Goal: Task Accomplishment & Management: Complete application form

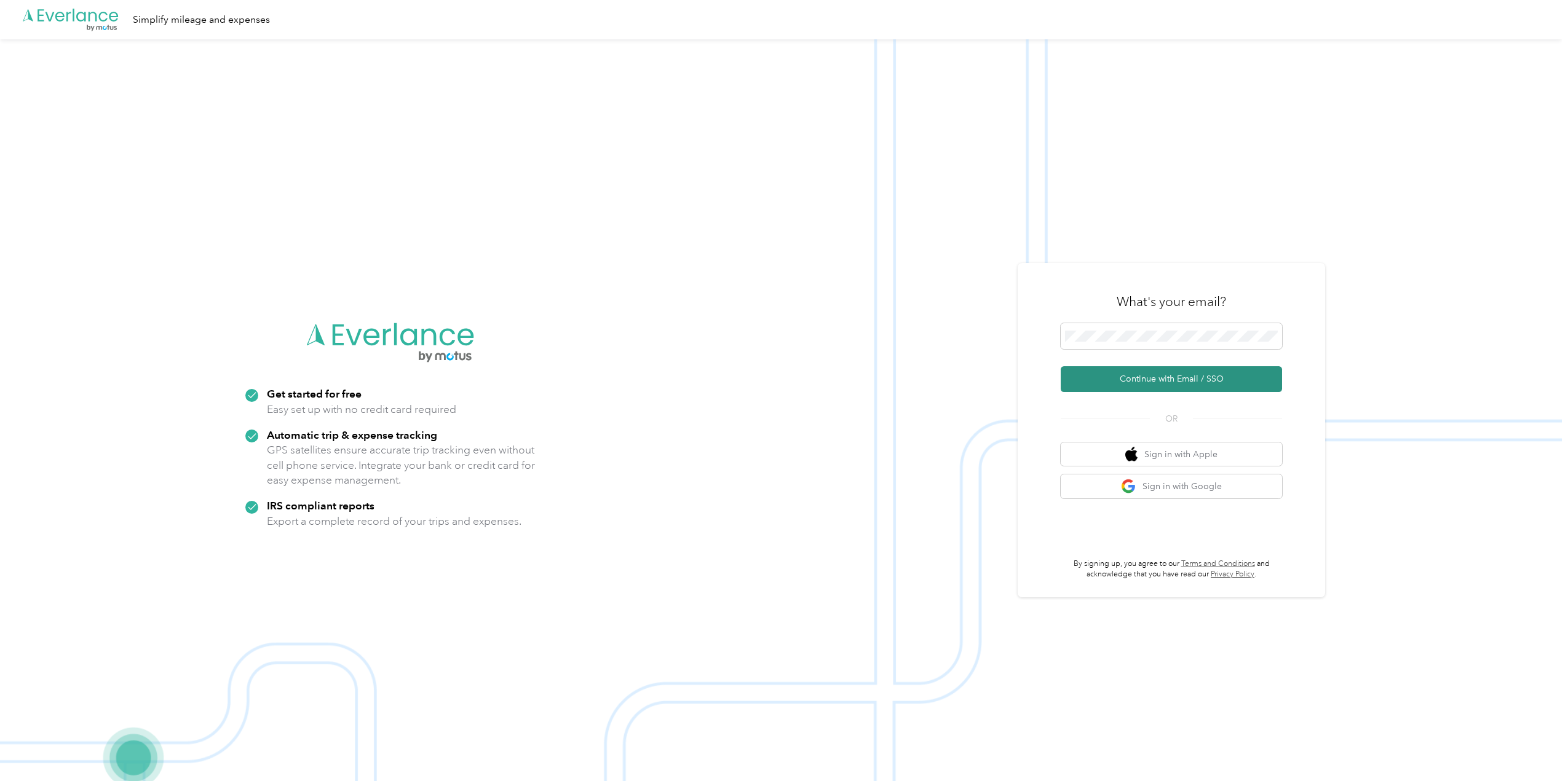
click at [1162, 380] on button "Continue with Email / SSO" at bounding box center [1171, 380] width 221 height 26
click at [1149, 380] on button "Continue with Email / SSO" at bounding box center [1171, 380] width 221 height 26
click at [1119, 383] on button "Continue with Email / SSO" at bounding box center [1171, 380] width 221 height 26
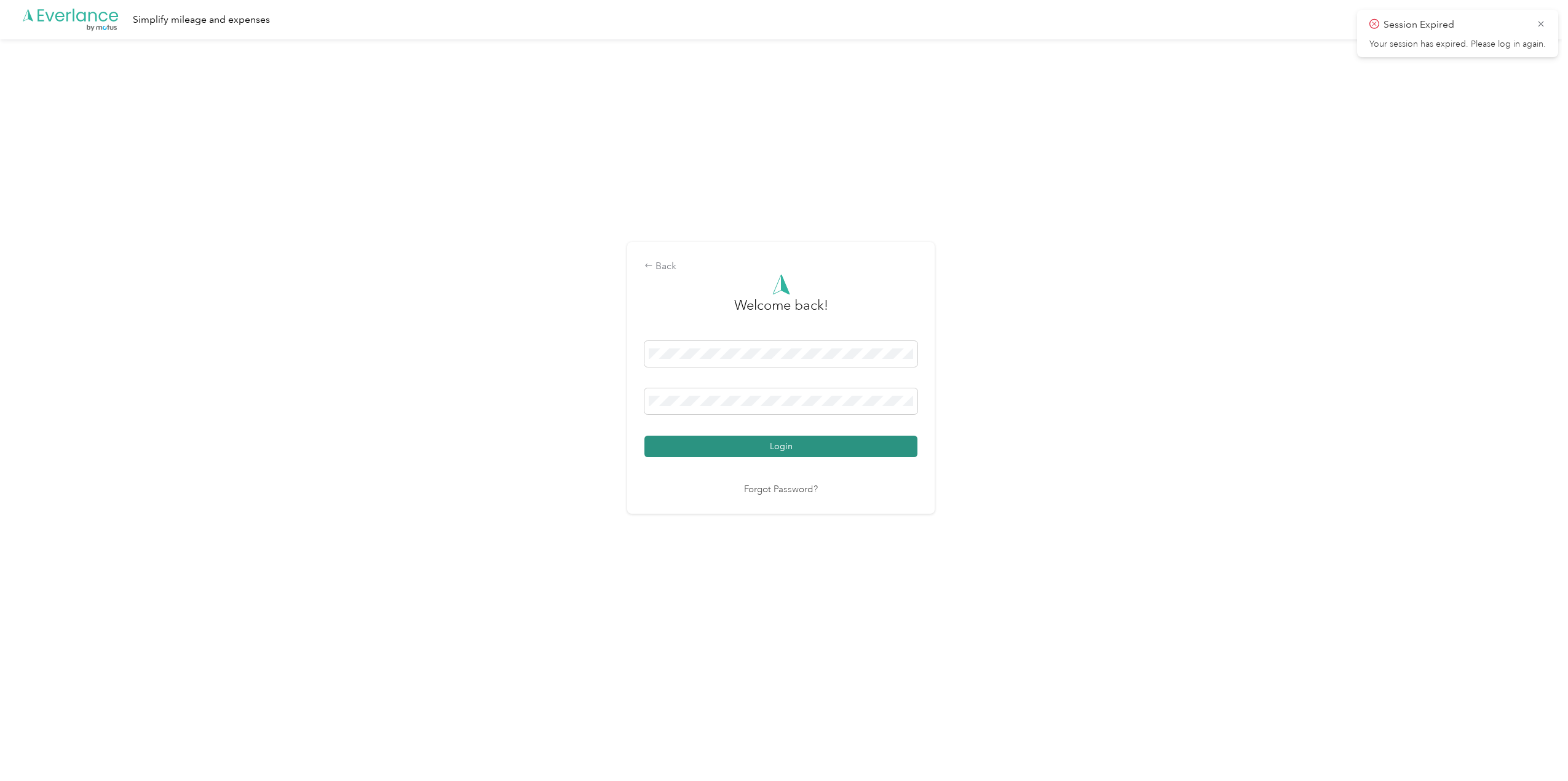
click at [864, 447] on button "Login" at bounding box center [780, 446] width 273 height 22
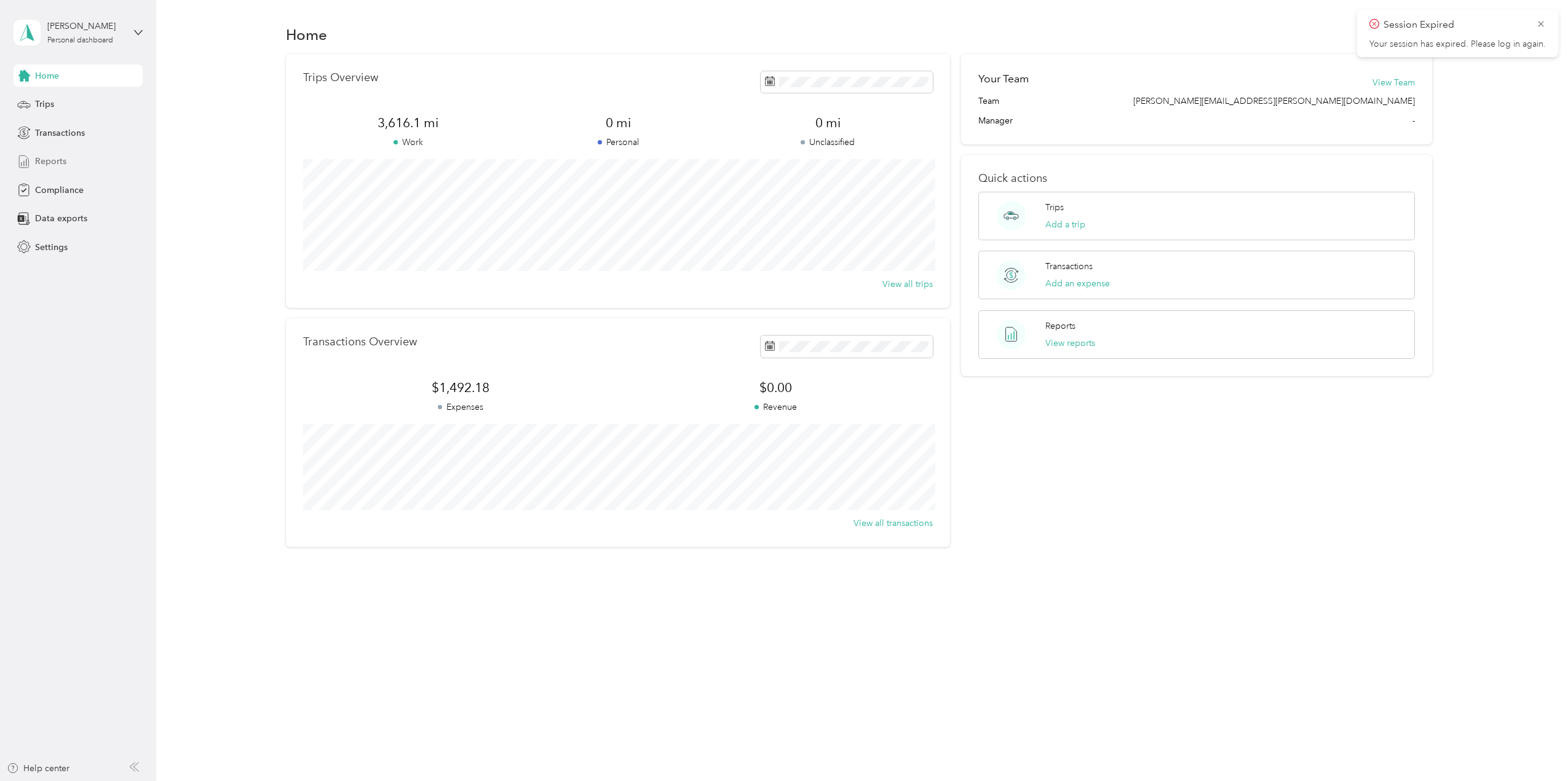
click at [62, 157] on span "Reports" at bounding box center [50, 161] width 31 height 13
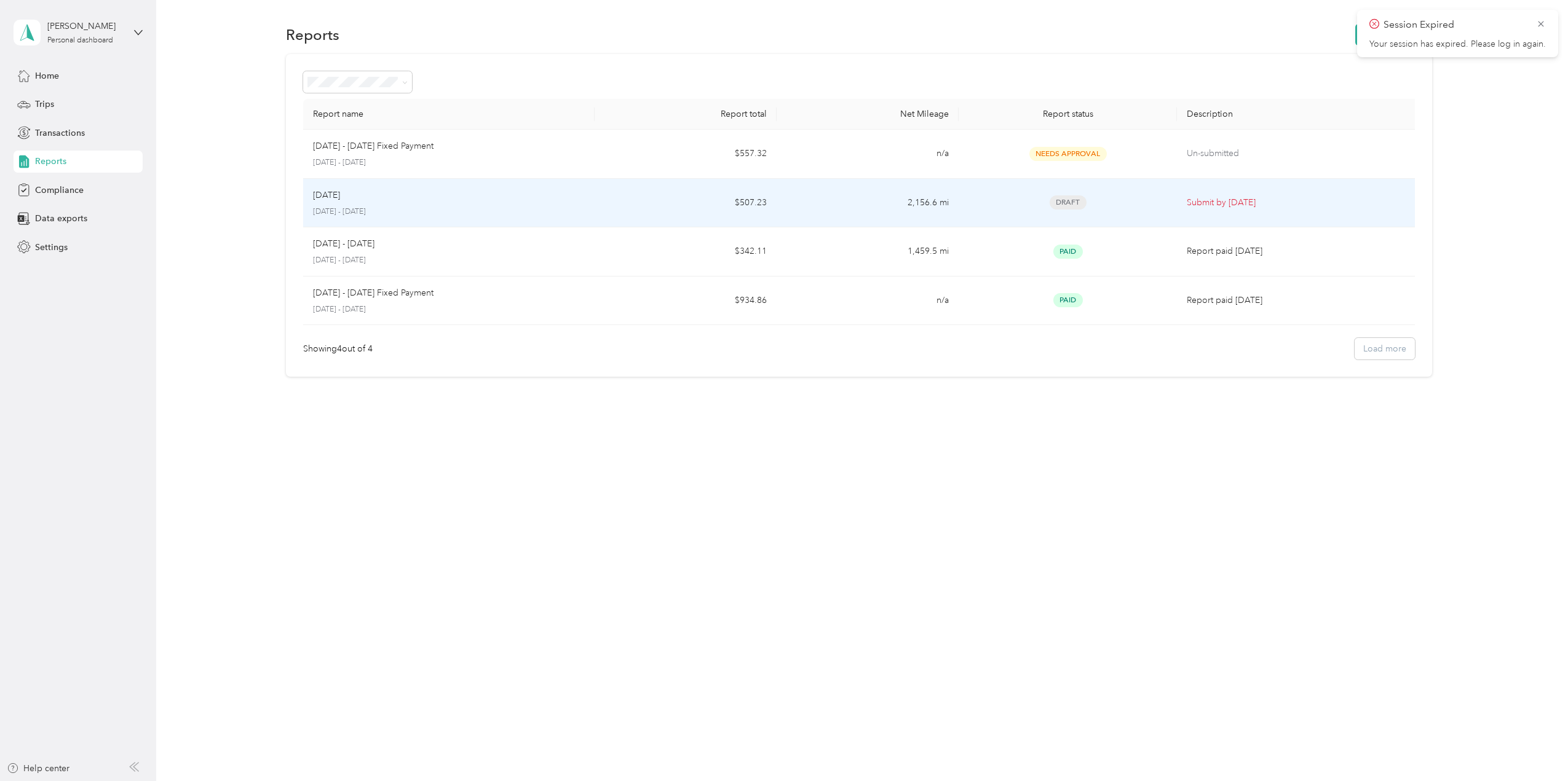
click at [523, 199] on div "[DATE]" at bounding box center [449, 195] width 272 height 13
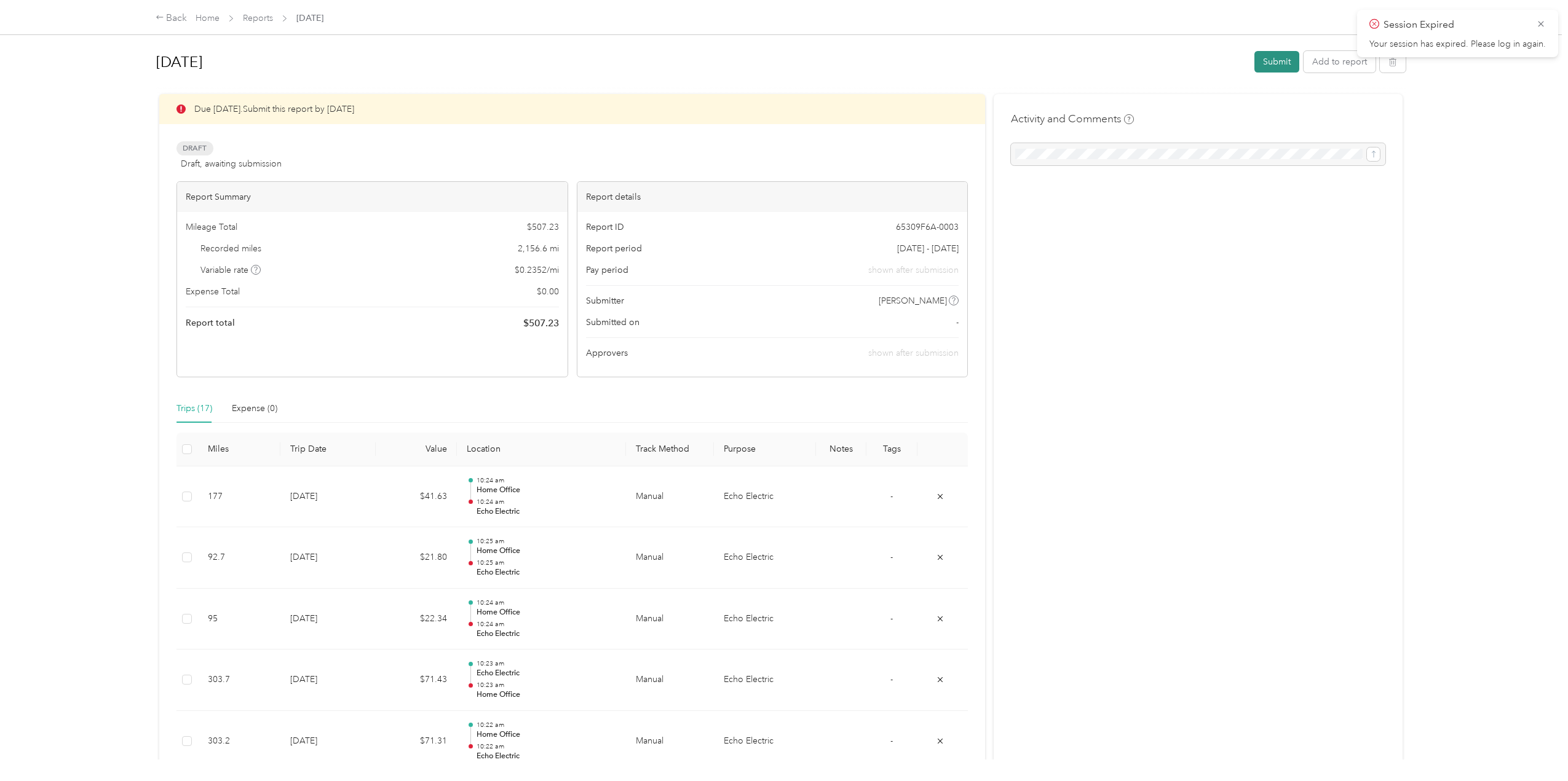
click at [1274, 70] on button "Submit" at bounding box center [1277, 61] width 45 height 22
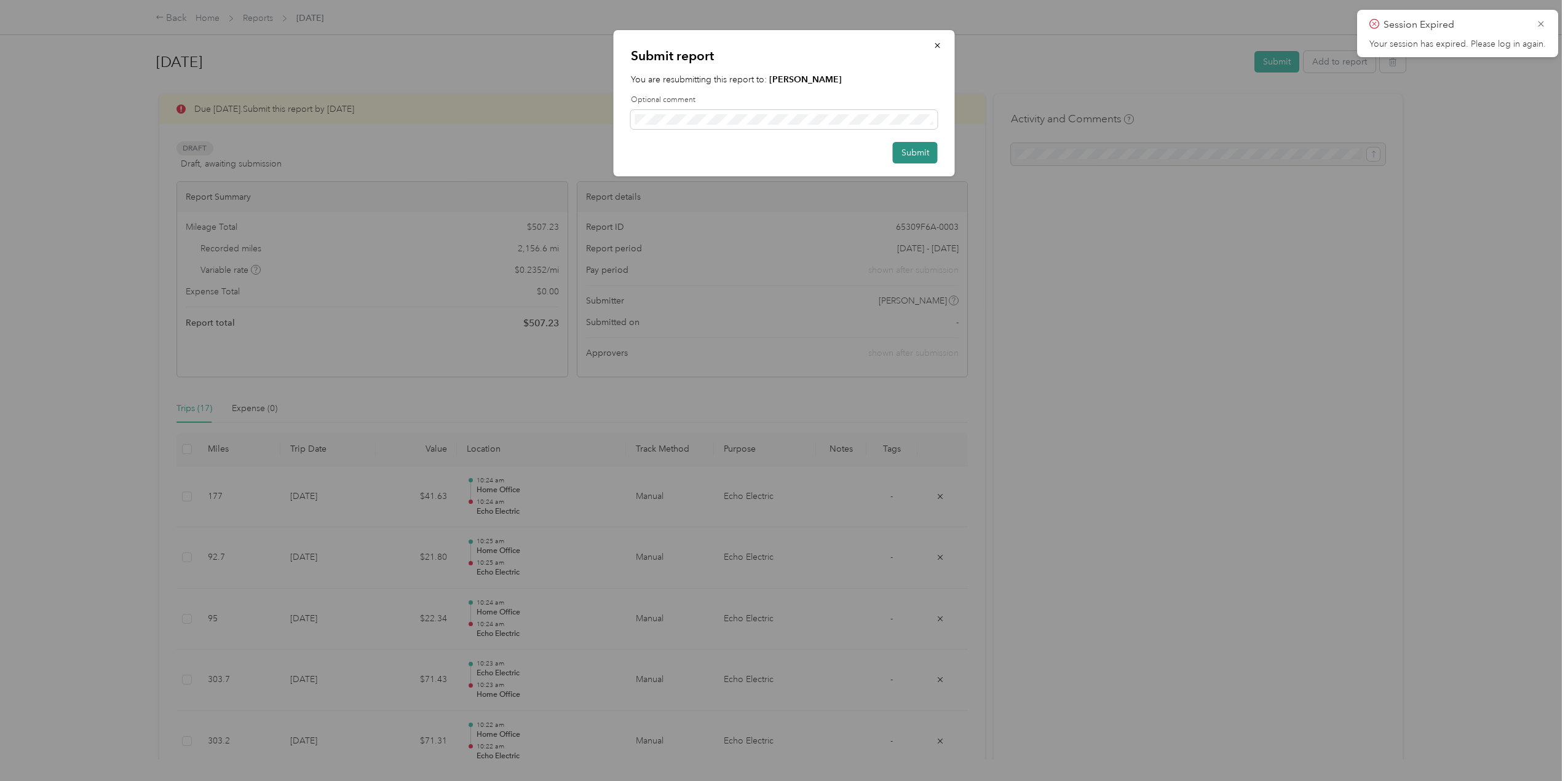
click at [934, 153] on button "Submit" at bounding box center [915, 152] width 45 height 22
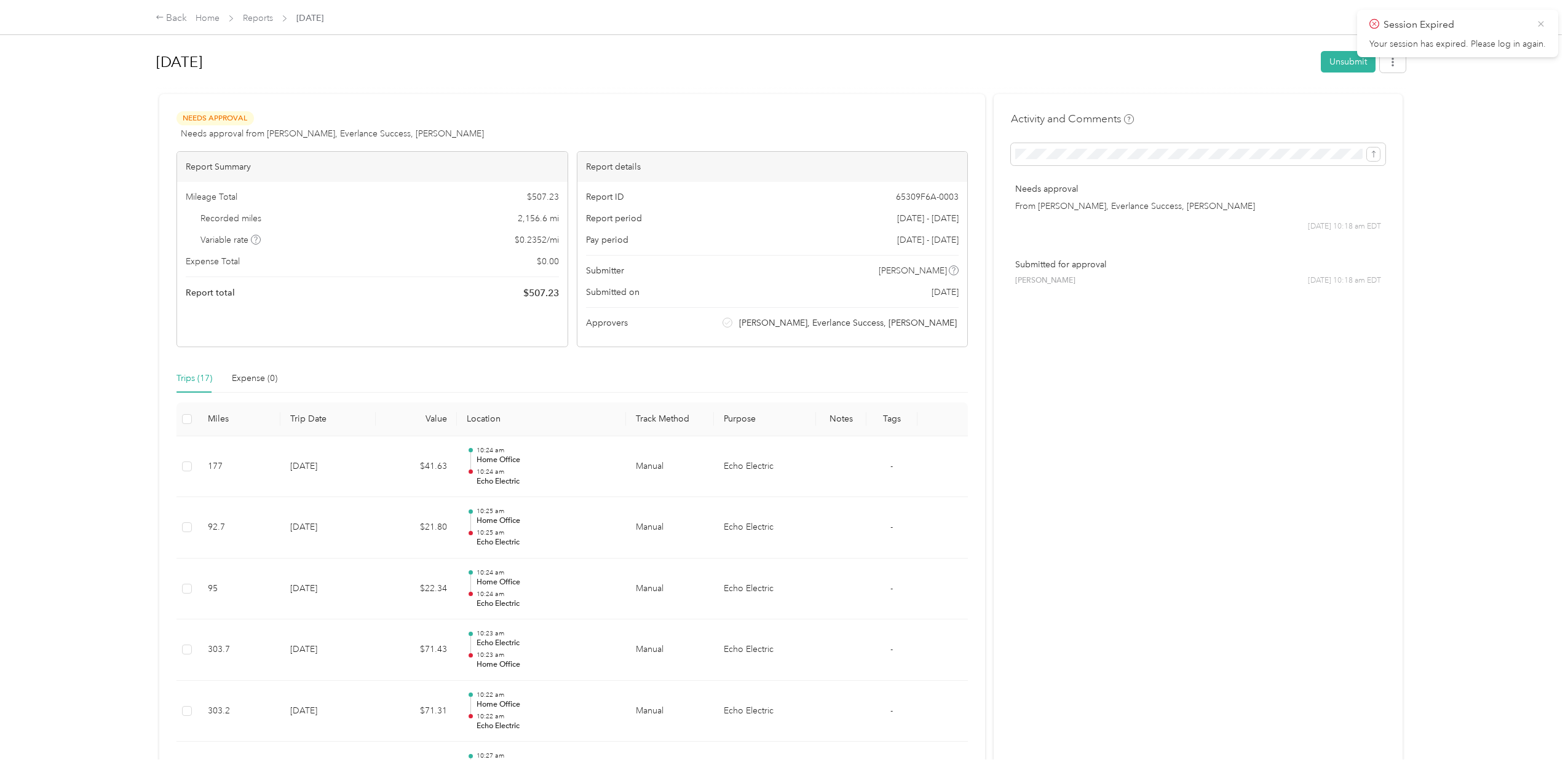
click at [1543, 23] on icon at bounding box center [1541, 23] width 6 height 6
